Goal: Task Accomplishment & Management: Complete application form

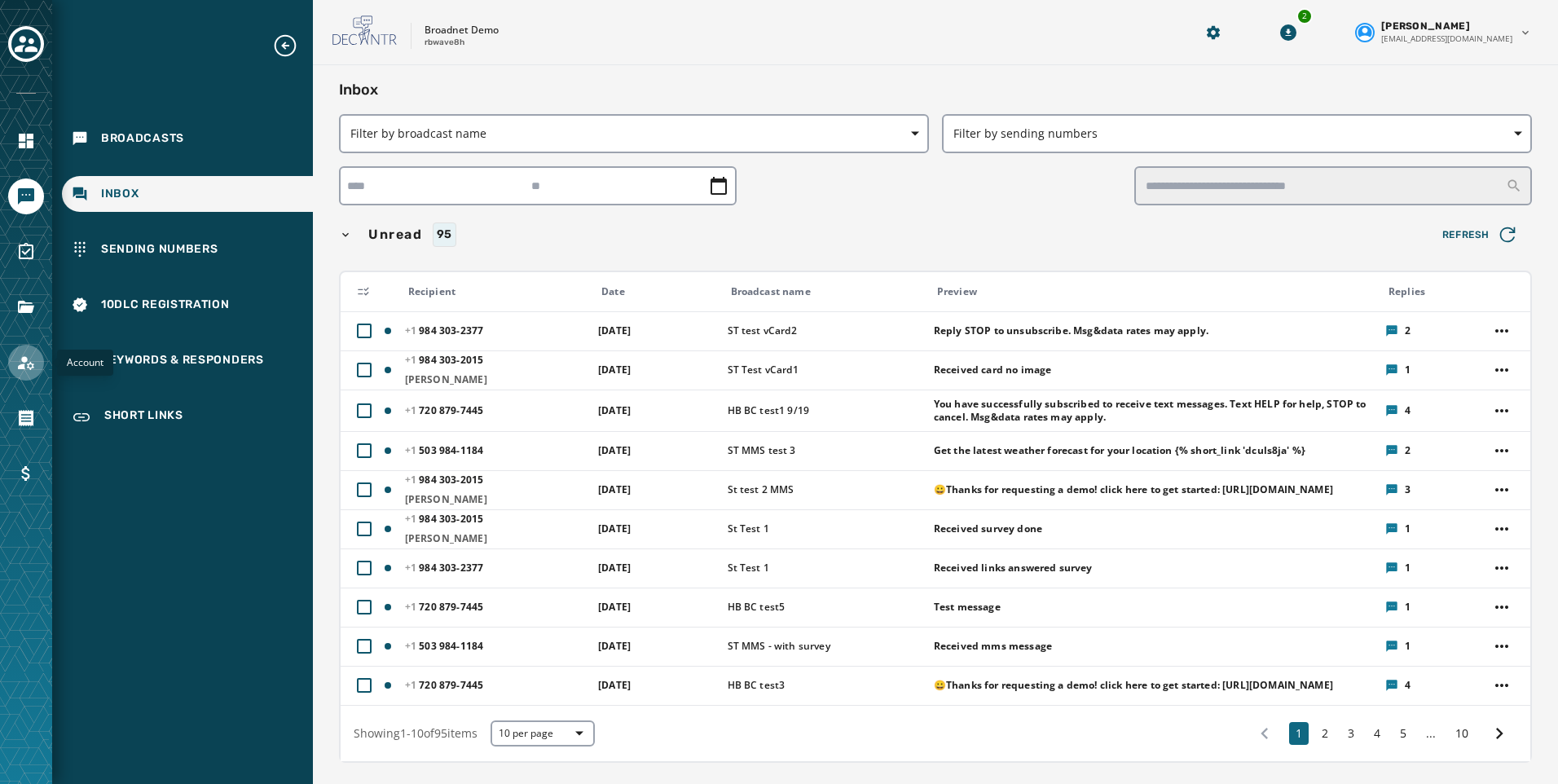
click at [17, 353] on icon "Navigate to Account" at bounding box center [26, 362] width 20 height 20
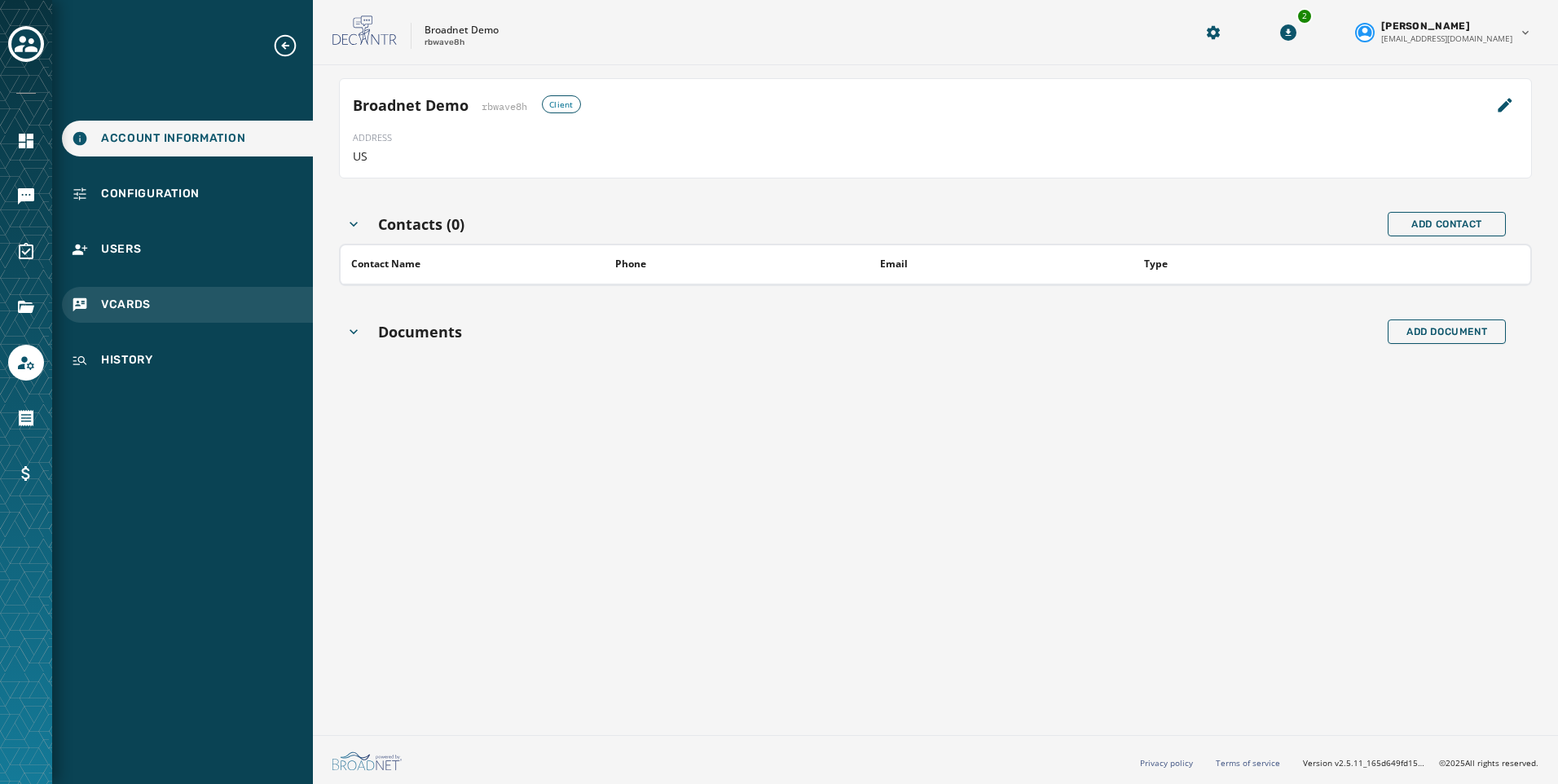
click at [157, 299] on div "vCards" at bounding box center [187, 305] width 251 height 36
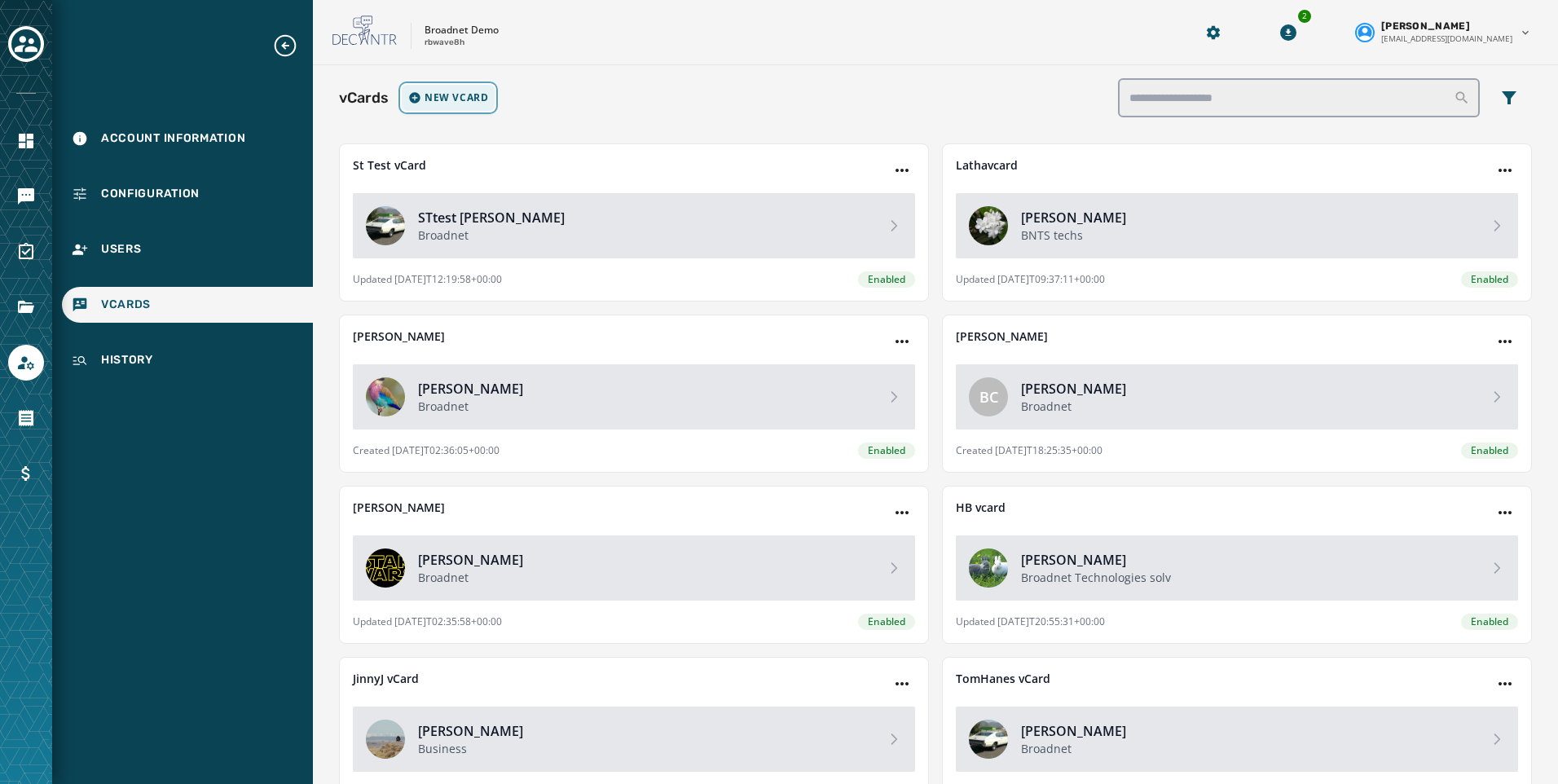
click at [465, 94] on span "New vCard" at bounding box center [456, 98] width 64 height 13
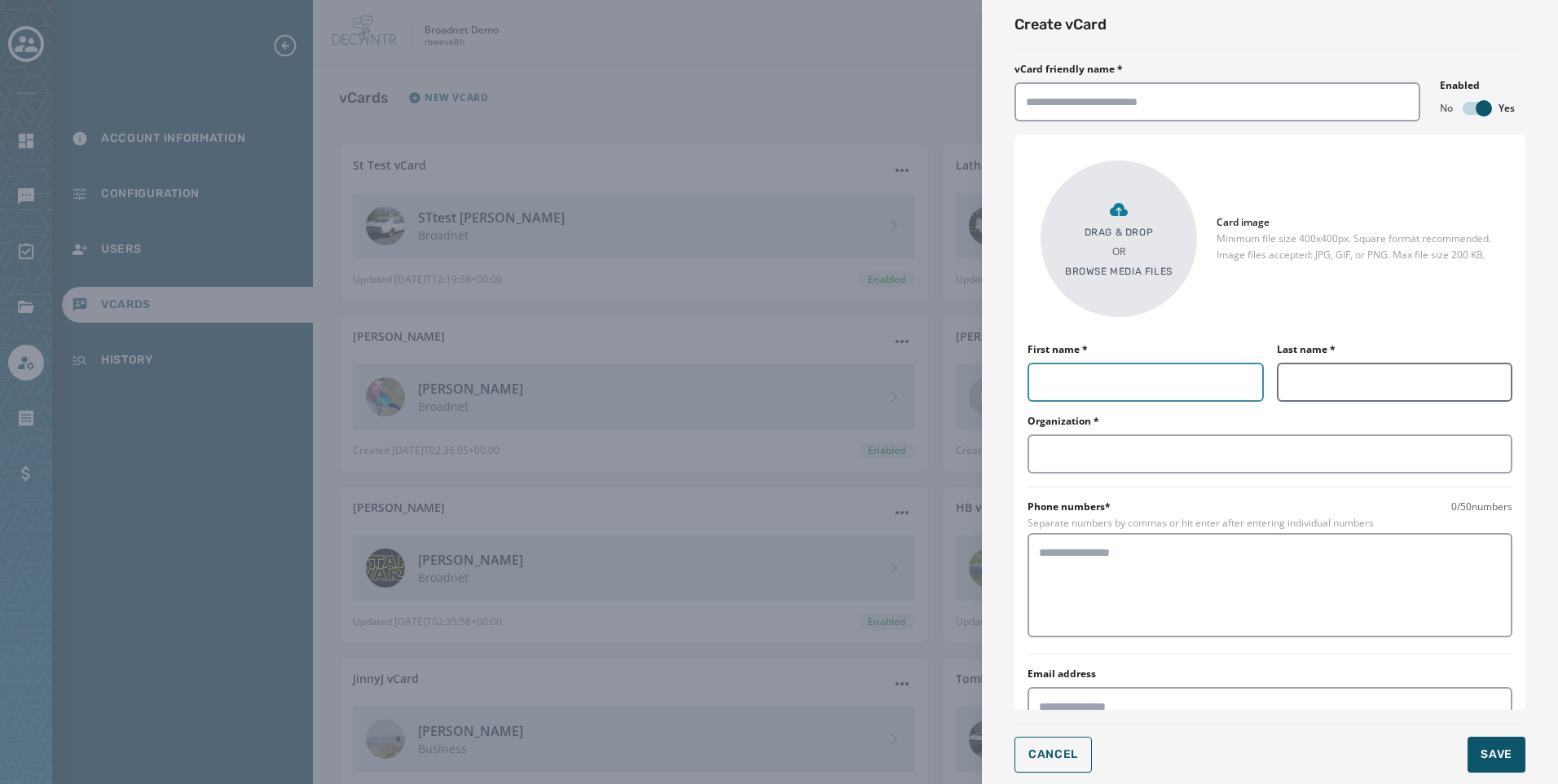
drag, startPoint x: 1110, startPoint y: 374, endPoint x: 1344, endPoint y: 393, distance: 234.8
click at [1110, 374] on input "First name *" at bounding box center [1145, 381] width 237 height 39
click at [1345, 373] on input "Last name *" at bounding box center [1395, 381] width 237 height 39
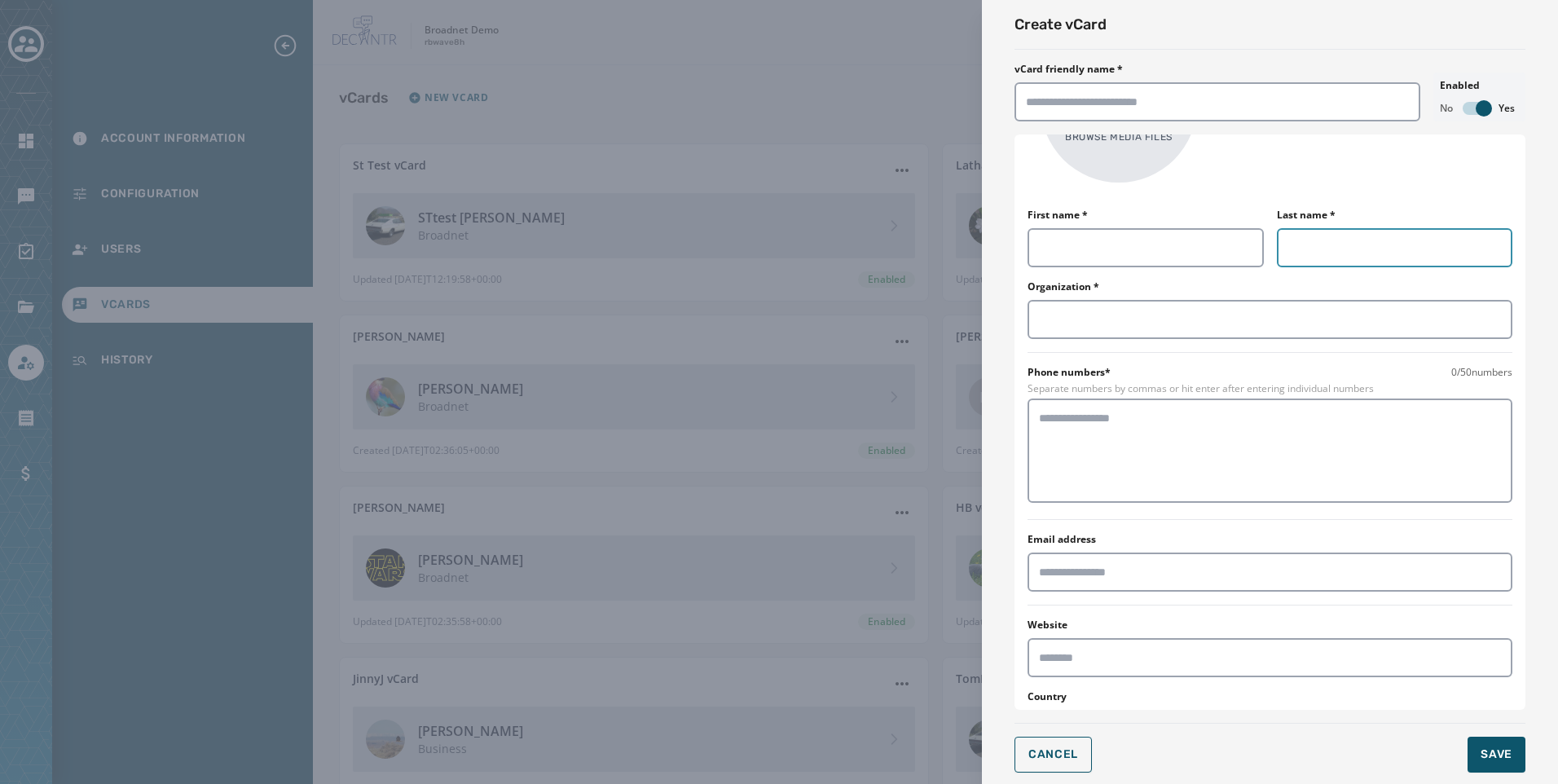
scroll to position [163, 0]
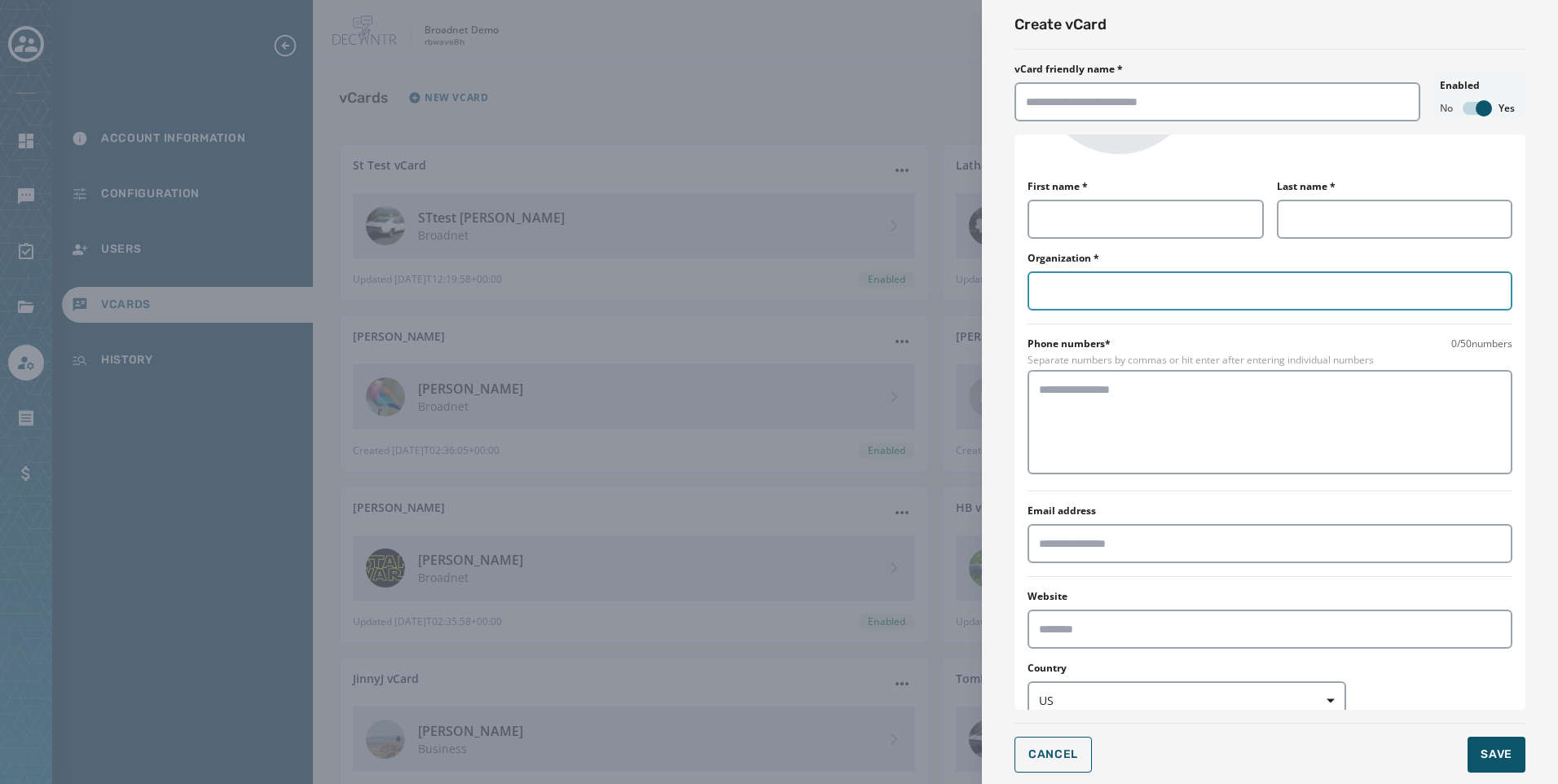
click at [1090, 296] on input "Organization *" at bounding box center [1270, 290] width 485 height 39
drag, startPoint x: 1078, startPoint y: 215, endPoint x: 1216, endPoint y: 215, distance: 138.0
click at [1078, 215] on input "First name *" at bounding box center [1145, 219] width 237 height 39
click at [1373, 212] on input "Last name *" at bounding box center [1395, 219] width 237 height 39
drag, startPoint x: 1125, startPoint y: 287, endPoint x: 1242, endPoint y: 276, distance: 117.5
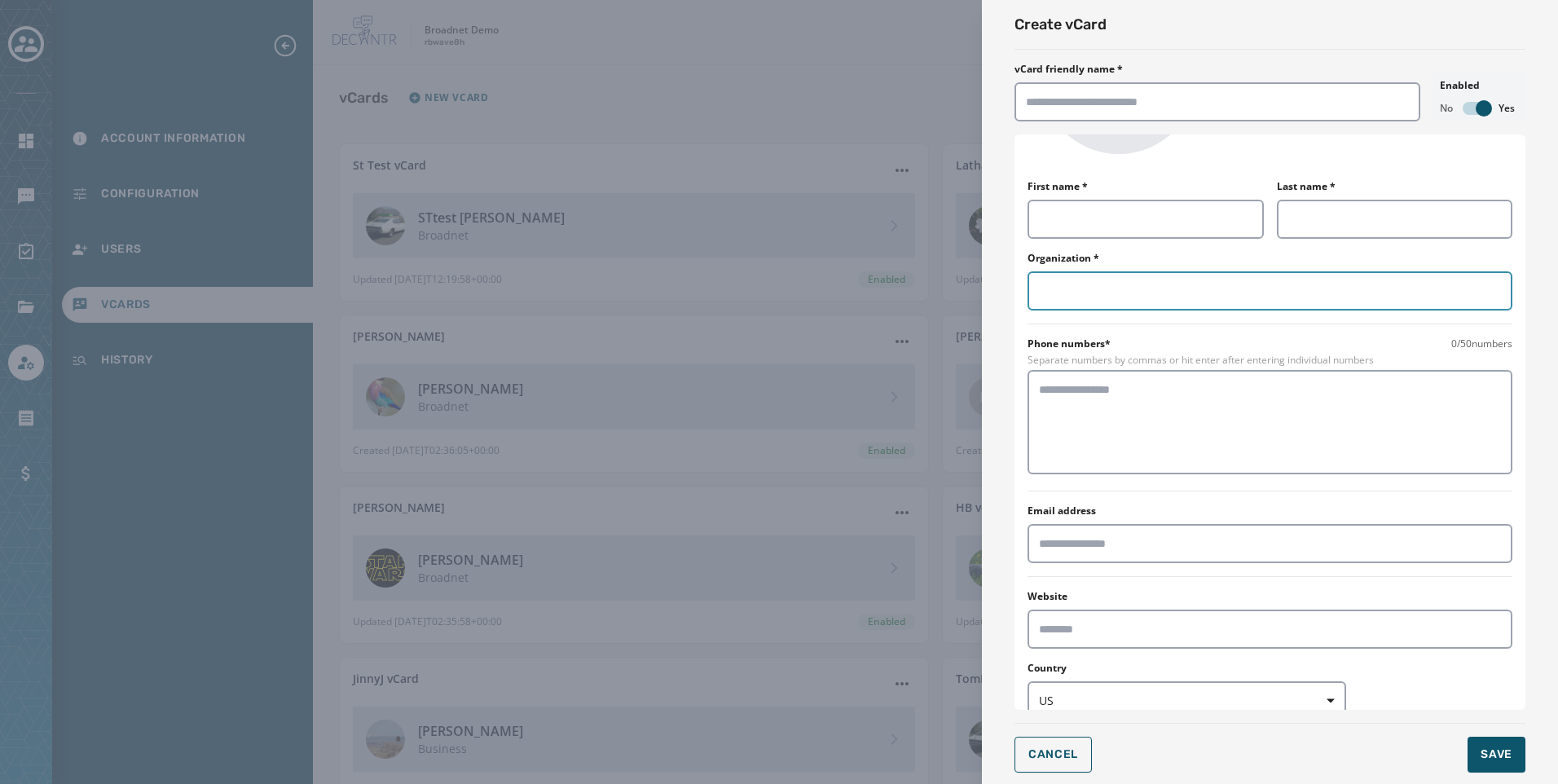
click at [1123, 287] on input "Organization *" at bounding box center [1270, 290] width 485 height 39
click at [1144, 436] on textarea at bounding box center [1270, 422] width 462 height 82
drag, startPoint x: 1041, startPoint y: 385, endPoint x: 1167, endPoint y: 442, distance: 138.3
click at [1167, 442] on textarea at bounding box center [1270, 422] width 462 height 82
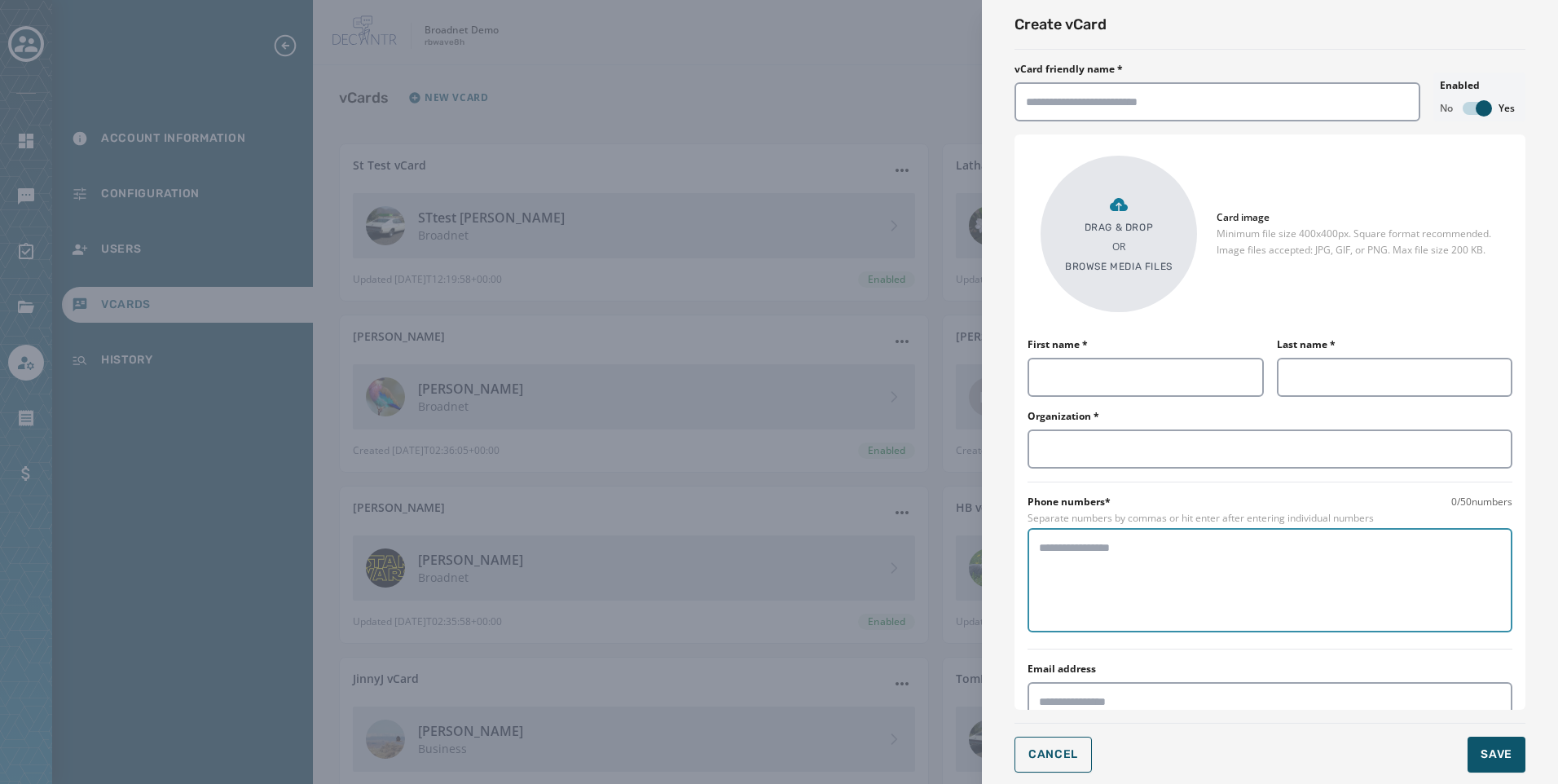
scroll to position [0, 0]
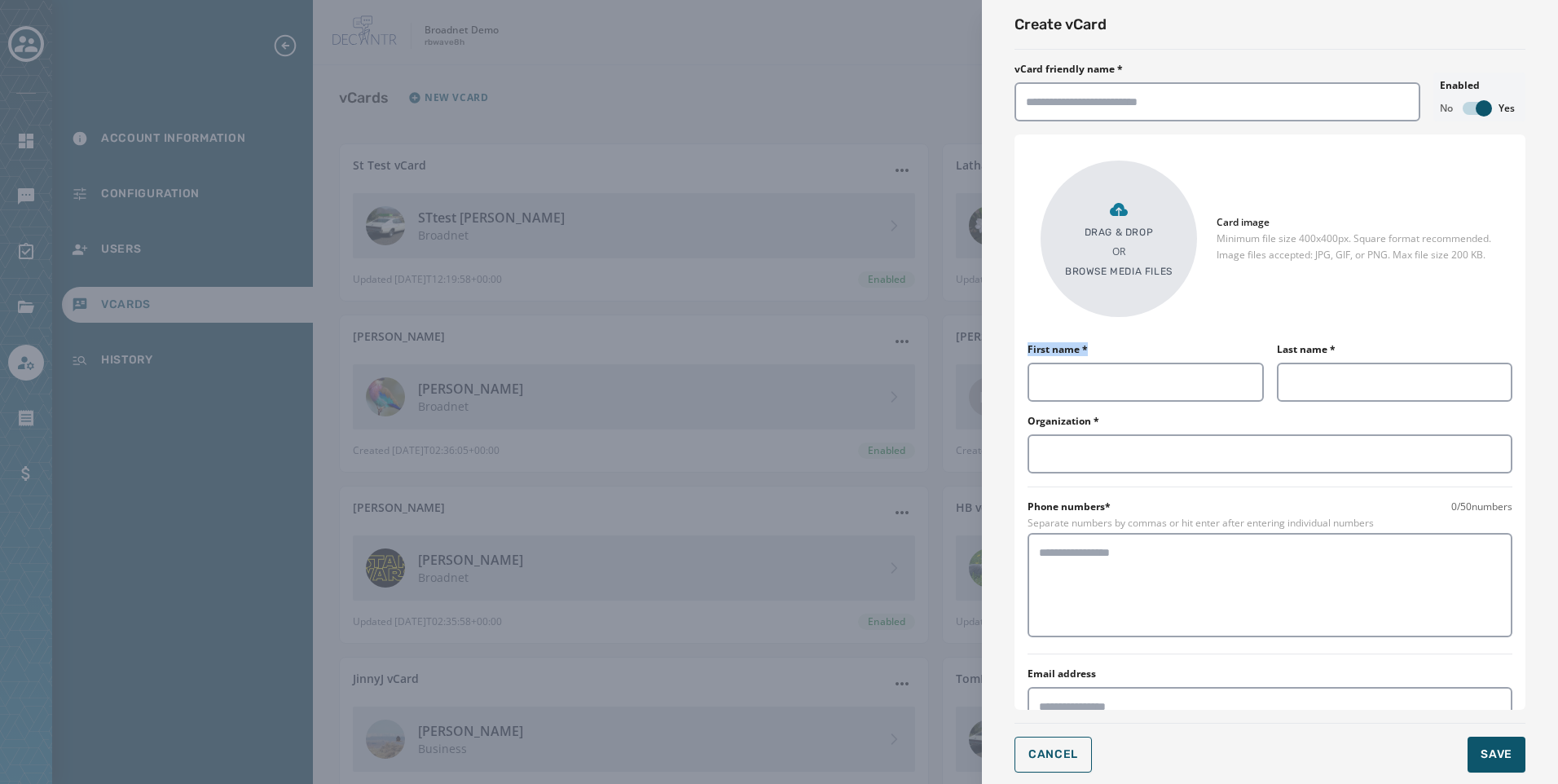
drag, startPoint x: 1027, startPoint y: 345, endPoint x: 1313, endPoint y: 341, distance: 286.0
click at [1177, 345] on div "Drag & Drop OR Browse media files Card image Minimum file size 400x400px. Squar…" at bounding box center [1269, 421] width 510 height 575
click at [1317, 341] on div "Drag & Drop OR Browse media files Card image Minimum file size 400x400px. Squar…" at bounding box center [1269, 421] width 510 height 575
drag, startPoint x: 1157, startPoint y: 385, endPoint x: 1224, endPoint y: 379, distance: 67.3
click at [1157, 385] on input "First name *" at bounding box center [1145, 381] width 237 height 39
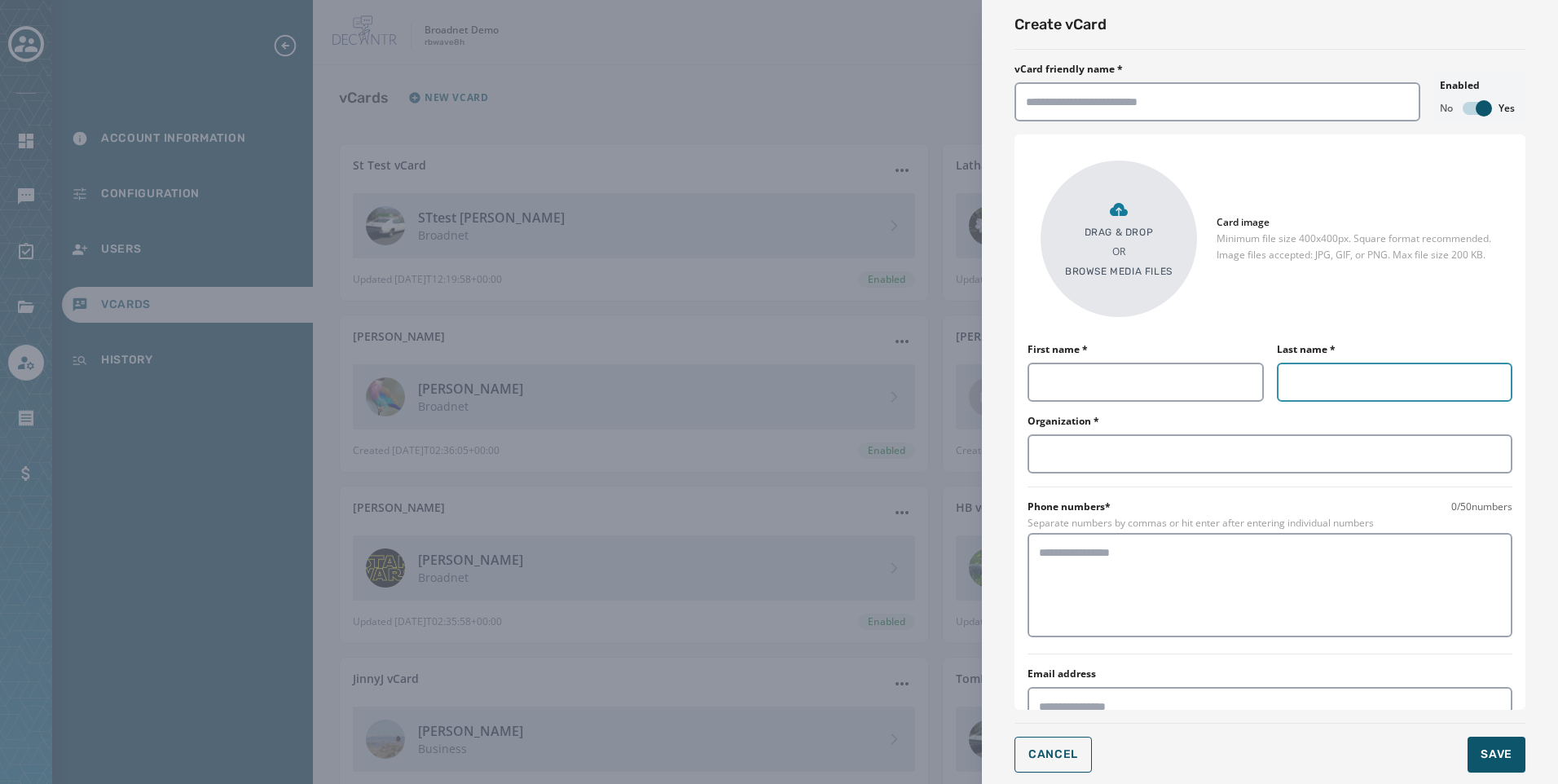
click at [1287, 375] on input "Last name *" at bounding box center [1395, 381] width 237 height 39
drag, startPoint x: 773, startPoint y: 70, endPoint x: 842, endPoint y: 83, distance: 70.2
click at [773, 70] on div "Create vCard vCard friendly name * Enabled No Yes Drag & Drop OR Browse media f…" at bounding box center [779, 392] width 1558 height 784
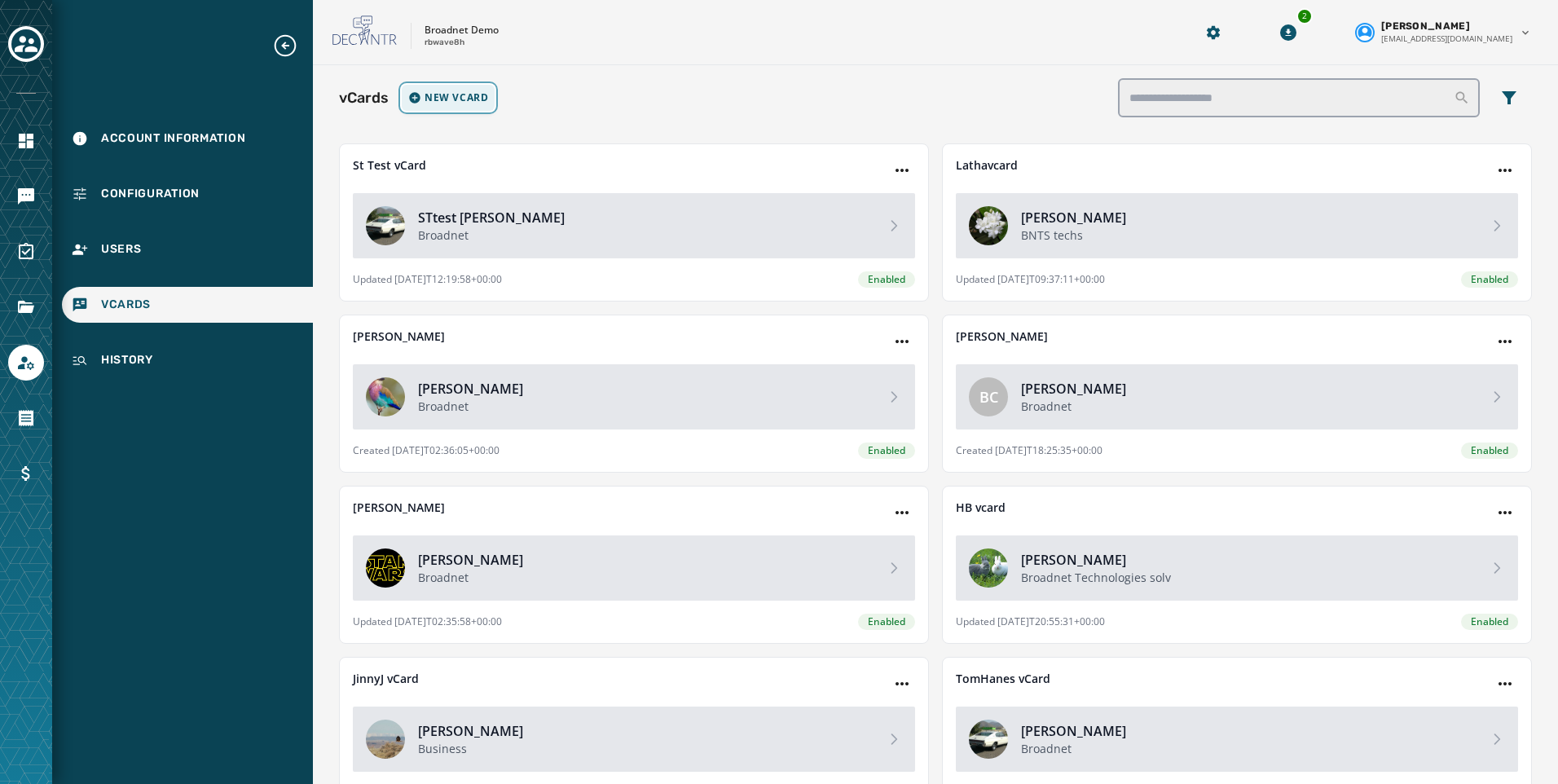
click at [428, 105] on button "New vCard" at bounding box center [449, 97] width 93 height 26
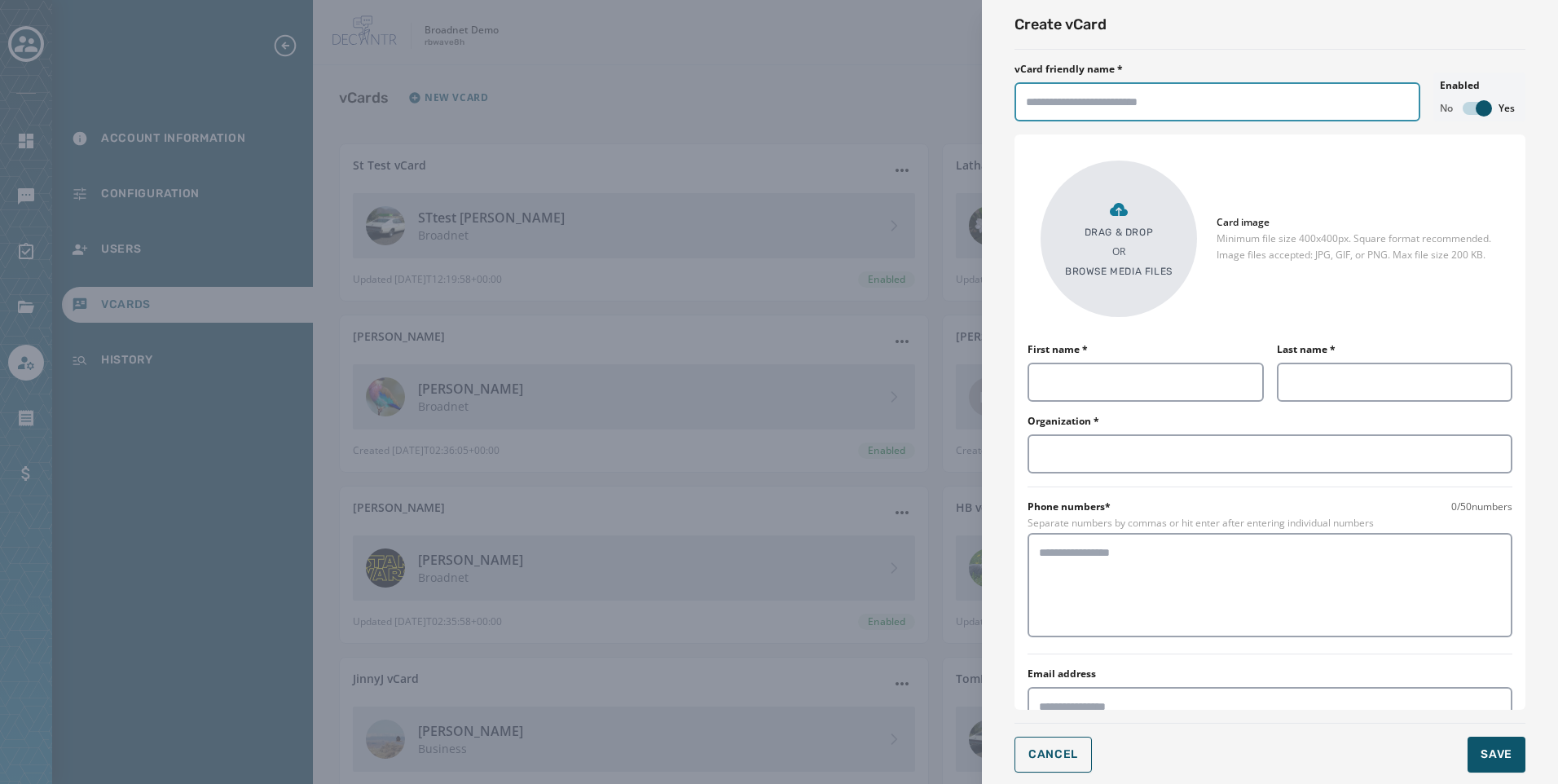
click at [1122, 114] on input "vCard friendly name *" at bounding box center [1217, 102] width 406 height 39
type input "**********"
click at [1115, 465] on input "Organization *" at bounding box center [1270, 453] width 485 height 39
type input "*******"
click at [1070, 532] on div "Phone numbers* 0 / 50 numbers Separate numbers by commas or hit enter after ent…" at bounding box center [1270, 569] width 485 height 140
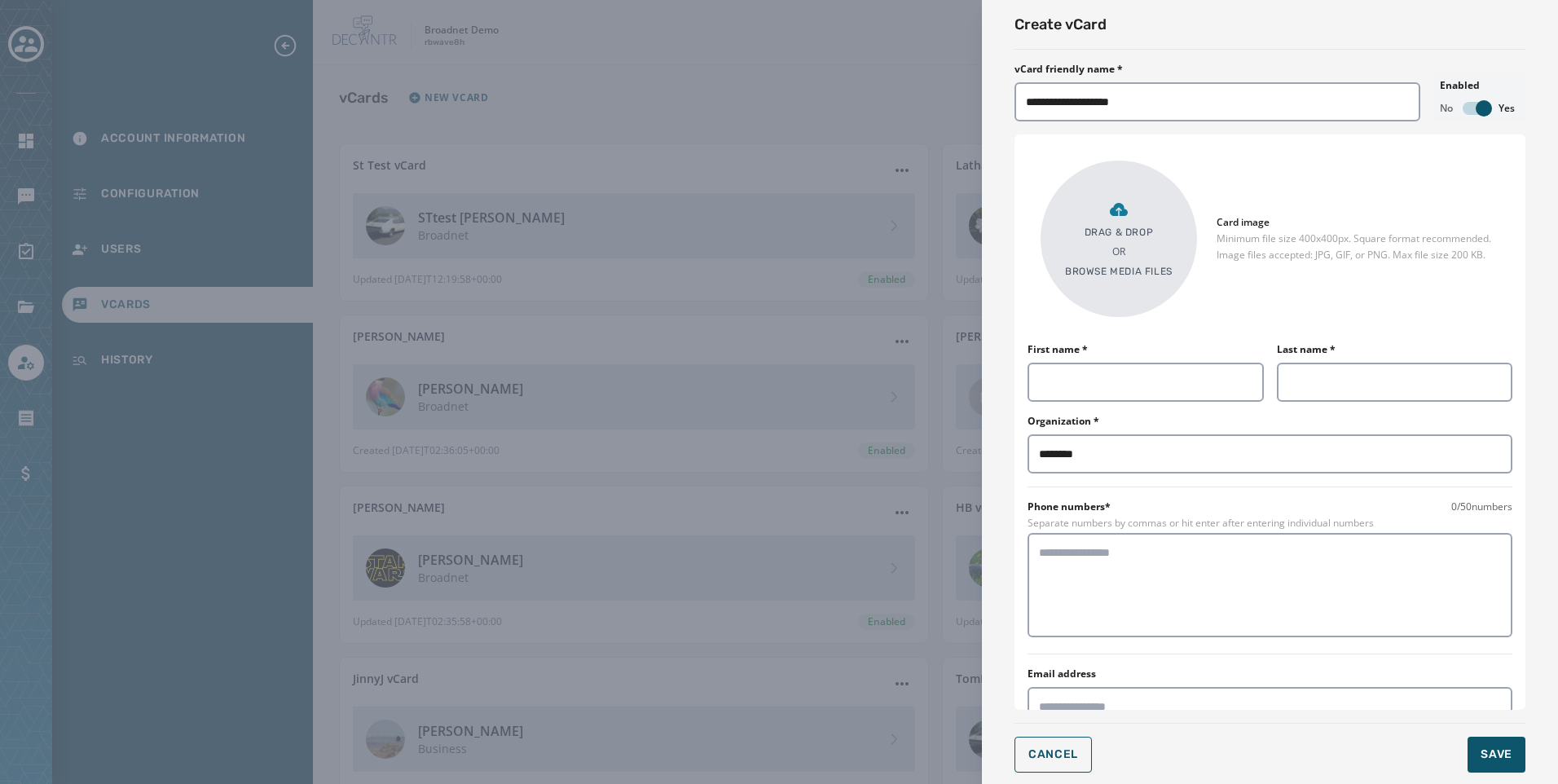
click at [1010, 610] on div "**********" at bounding box center [1270, 392] width 576 height 785
click at [1087, 579] on textarea at bounding box center [1270, 585] width 462 height 82
type textarea "**********"
click at [645, 177] on div "**********" at bounding box center [779, 392] width 1558 height 784
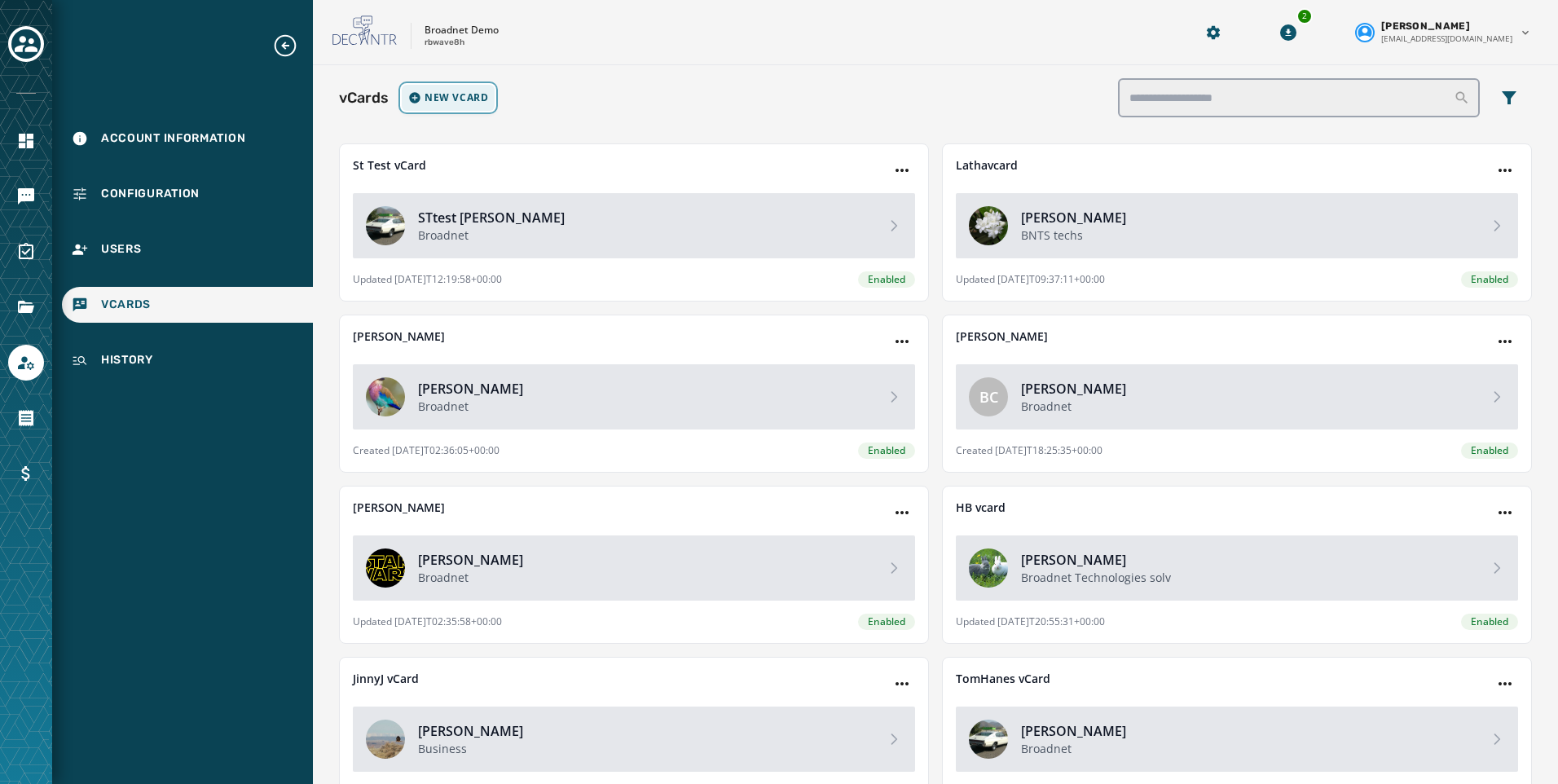
click at [458, 104] on span "New vCard" at bounding box center [456, 98] width 64 height 13
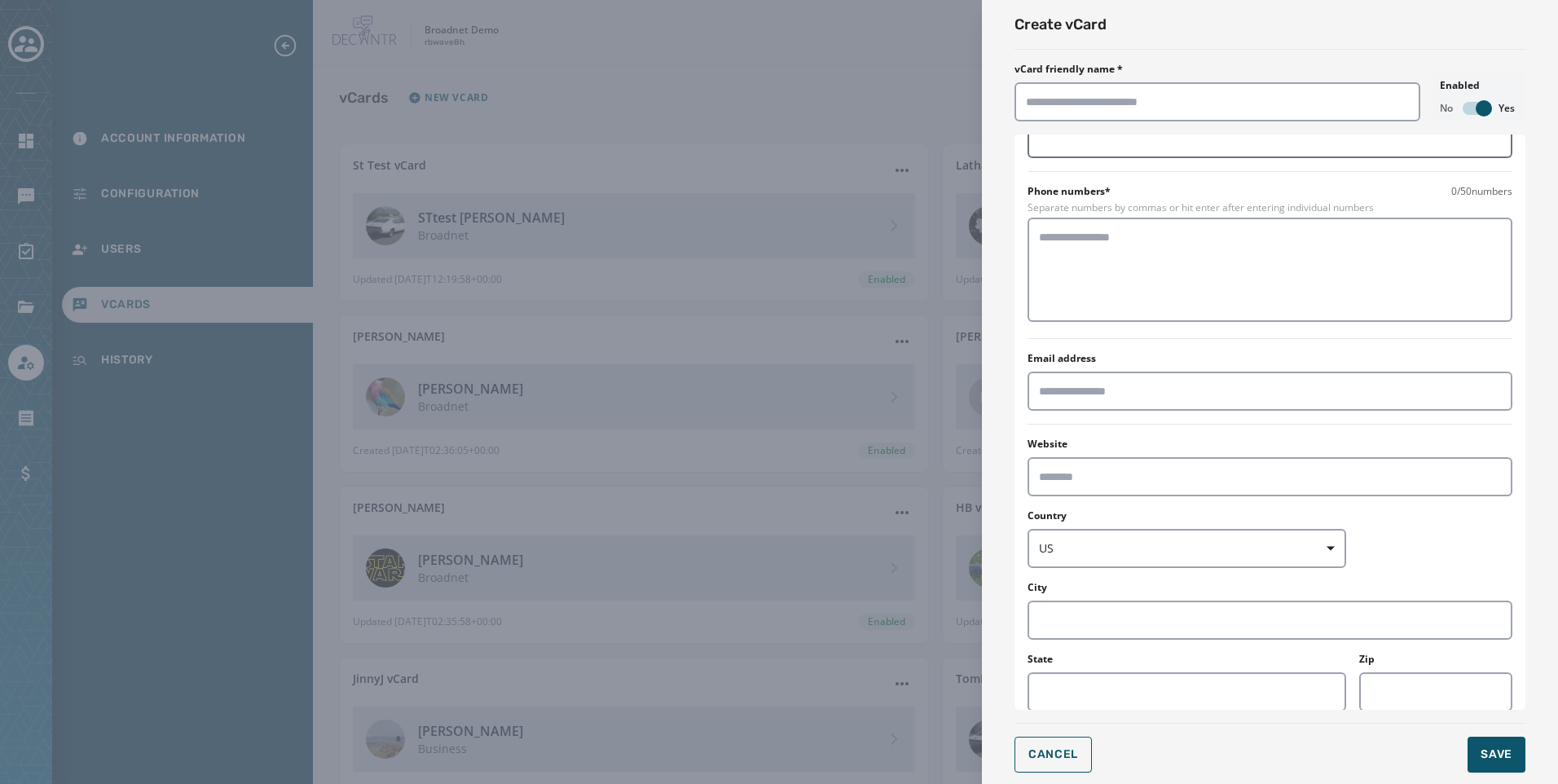
scroll to position [454, 0]
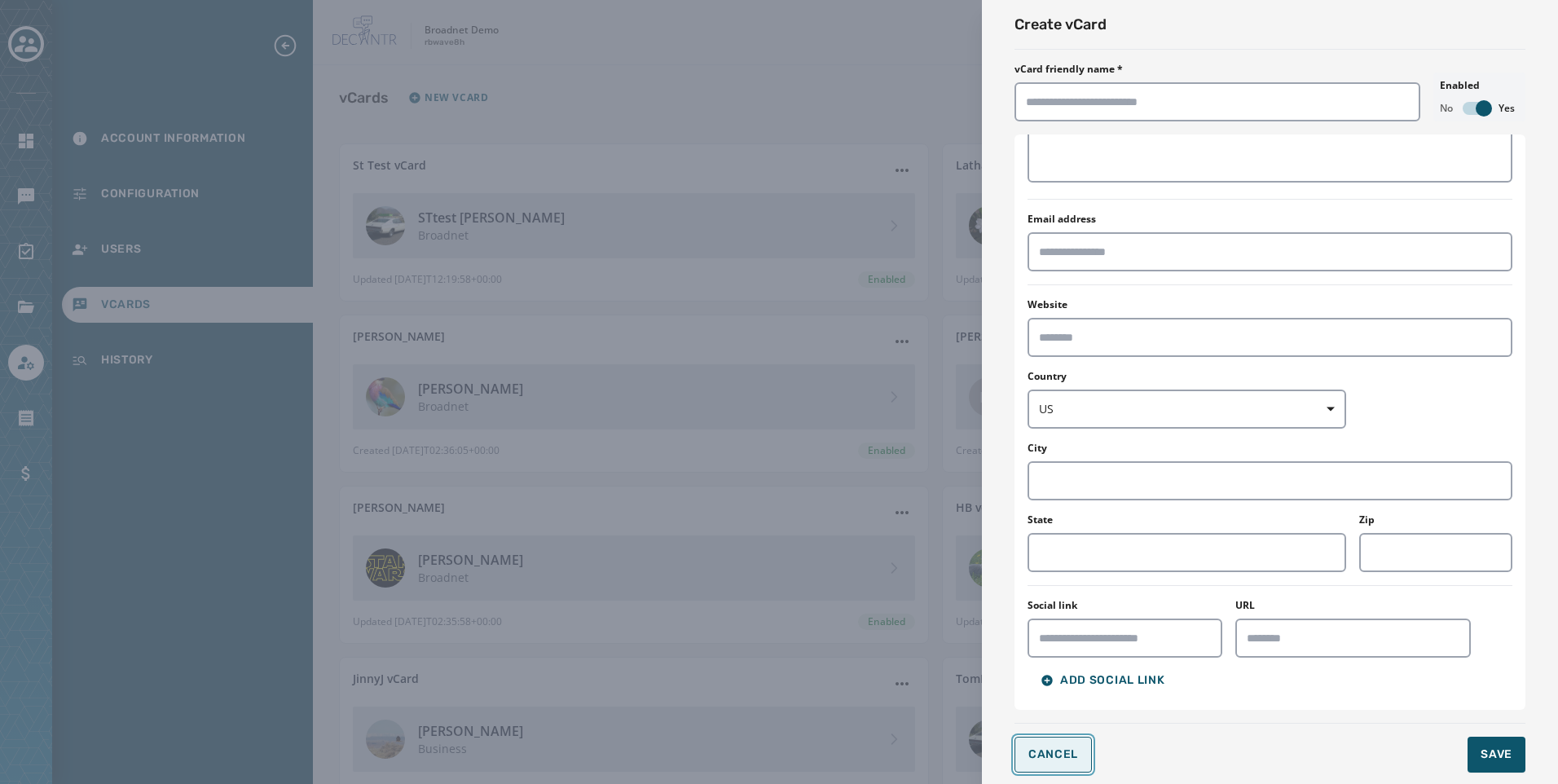
click at [1045, 743] on button "Cancel" at bounding box center [1052, 755] width 77 height 36
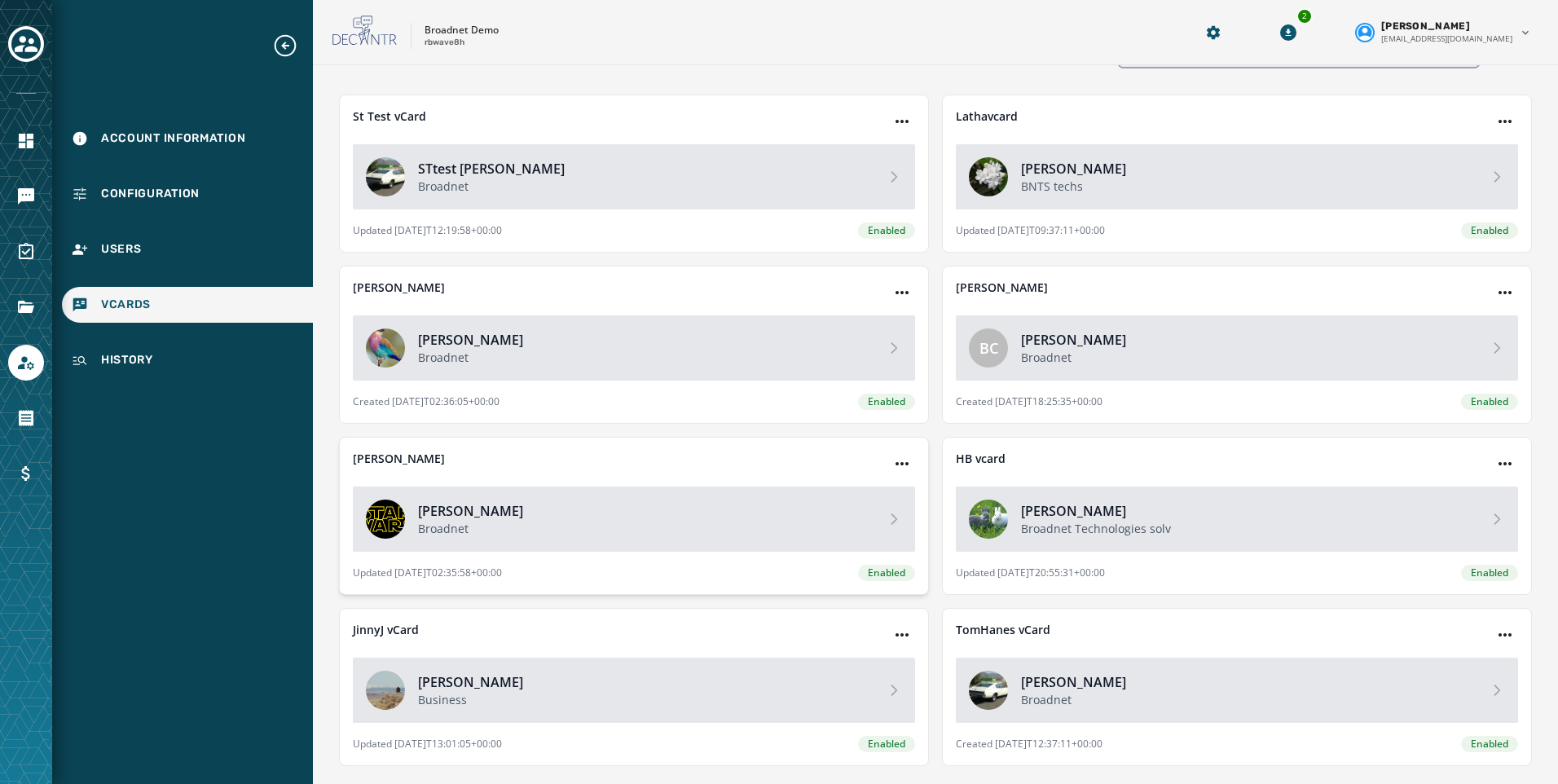
scroll to position [0, 0]
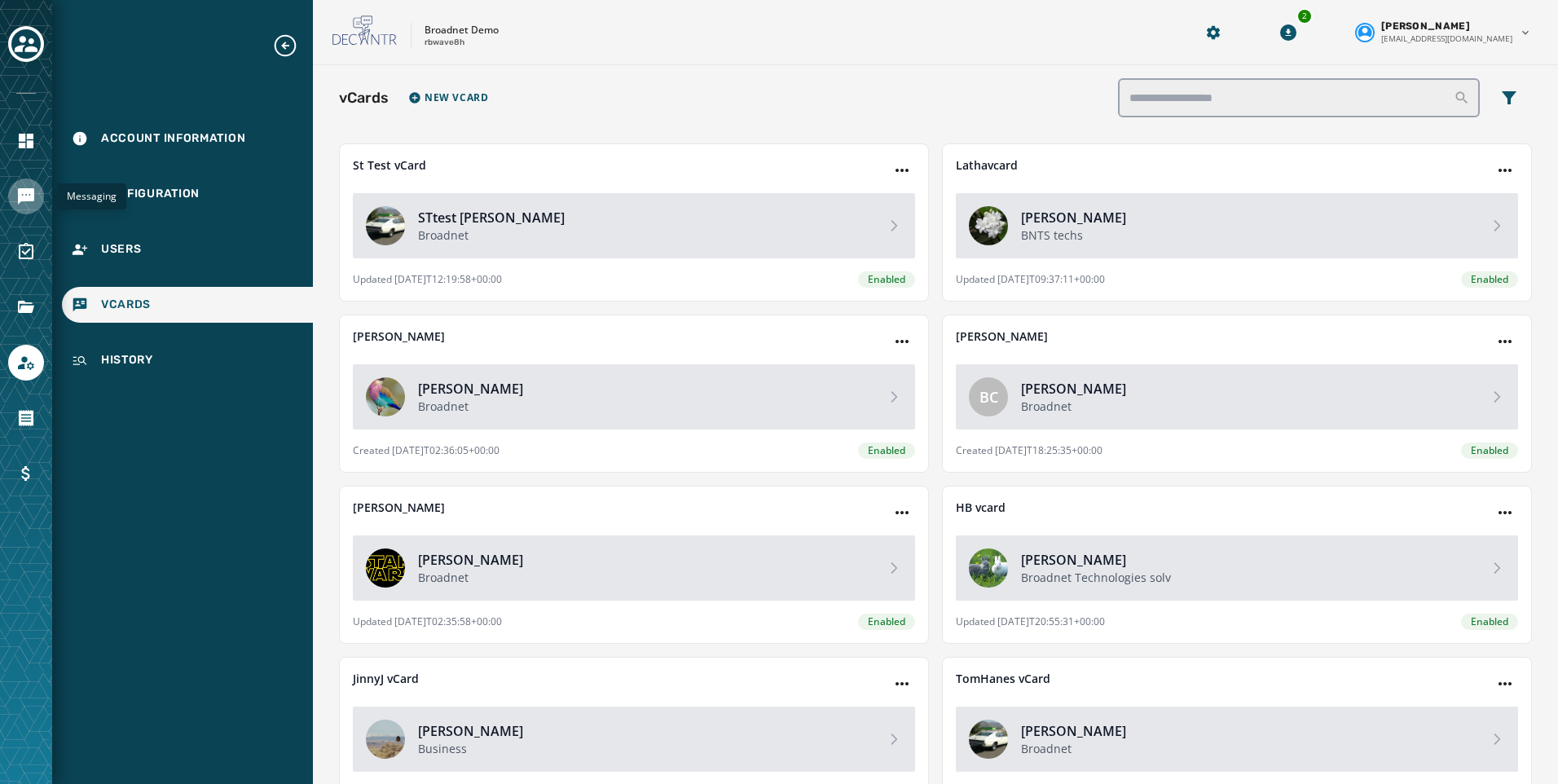
click at [30, 197] on icon "Navigate to Messaging" at bounding box center [26, 196] width 20 height 20
